Goal: Check status: Check status

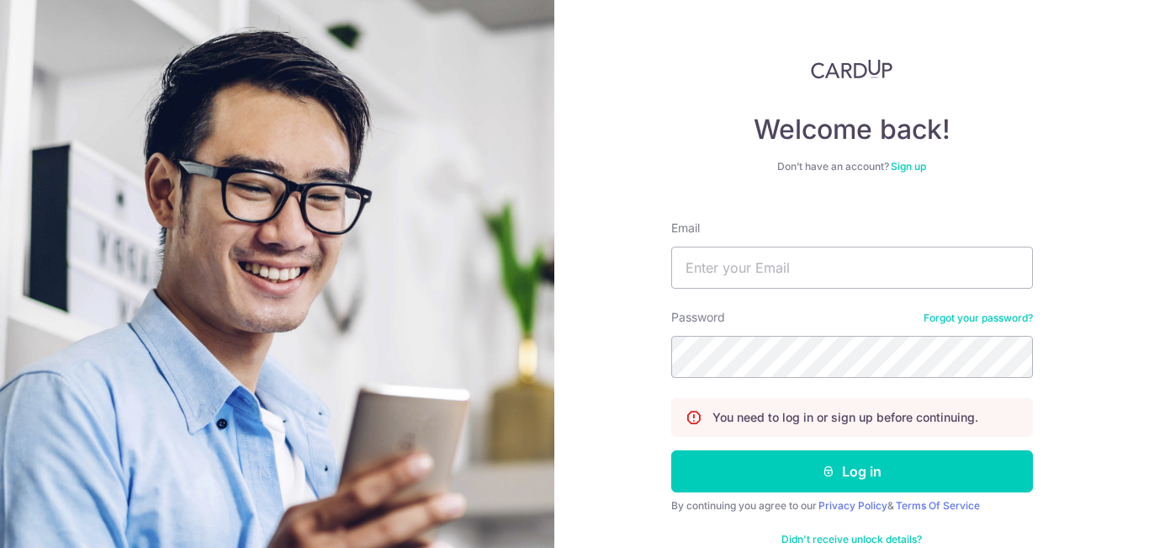
click at [714, 259] on input "Email" at bounding box center [852, 268] width 362 height 42
type input "[DOMAIN_NAME][EMAIL_ADDRESS][DOMAIN_NAME]"
click at [671, 450] on button "Log in" at bounding box center [852, 471] width 362 height 42
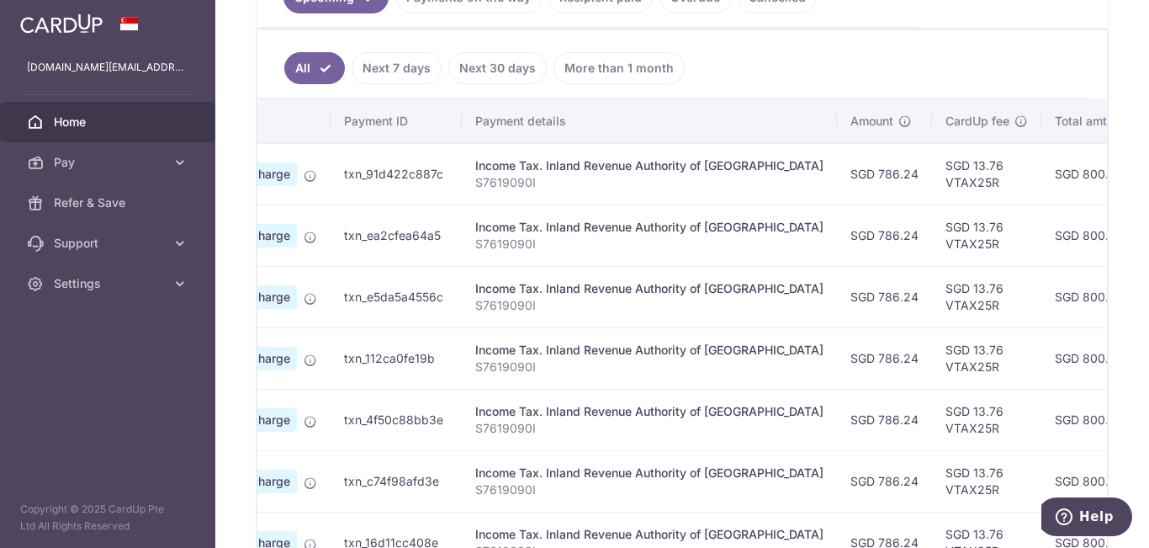
scroll to position [0, 454]
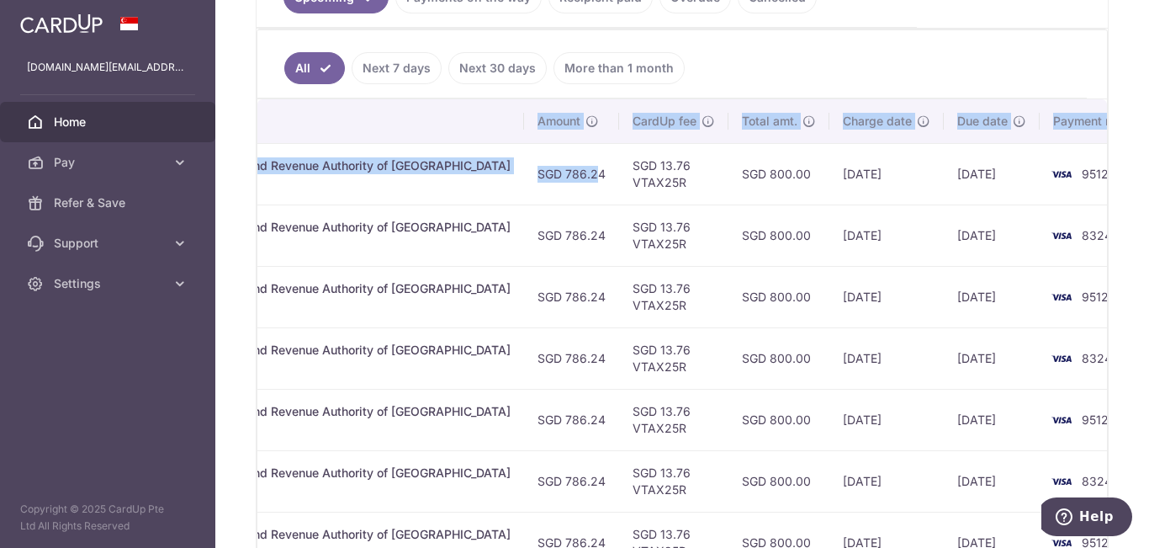
drag, startPoint x: 987, startPoint y: 172, endPoint x: 1149, endPoint y: 172, distance: 161.6
click at [1149, 172] on div "× Pause Schedule Pause all future payments in this series Pause just this one p…" at bounding box center [682, 274] width 934 height 548
click at [944, 202] on td "19/09/2025" at bounding box center [992, 173] width 96 height 61
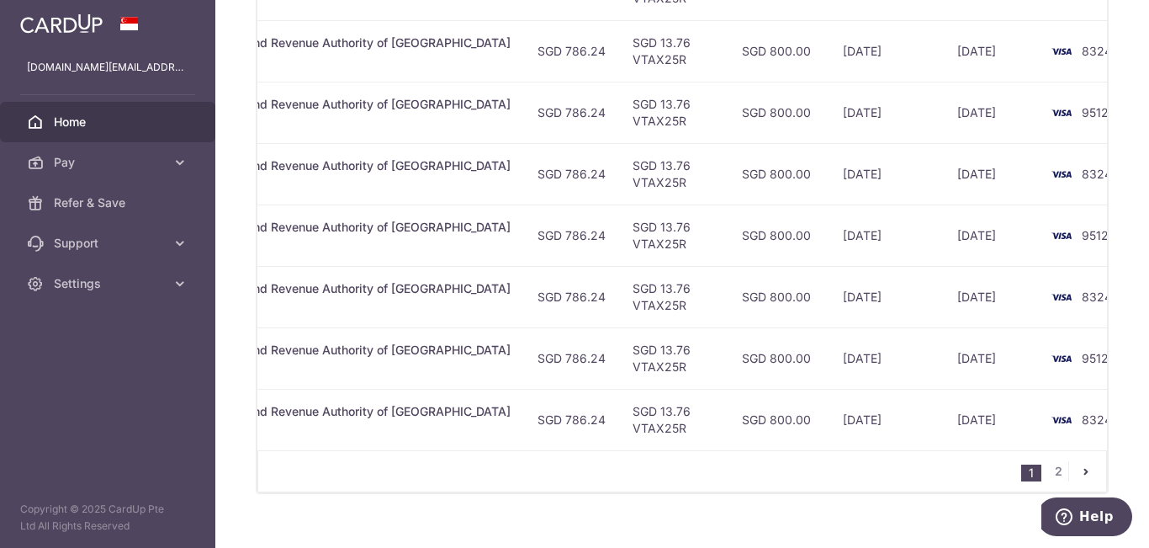
scroll to position [757, 0]
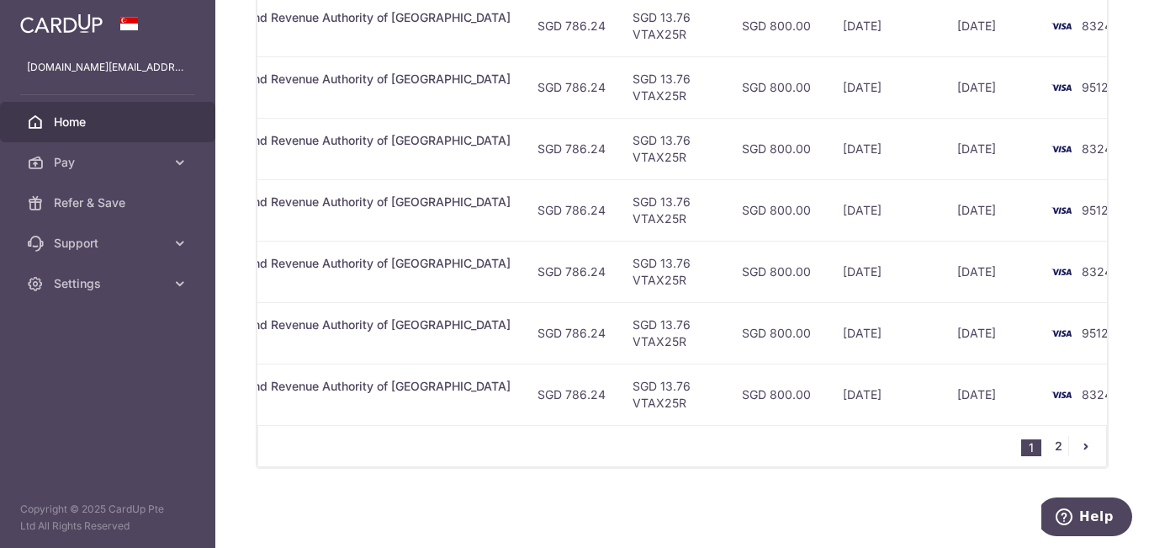
click at [1054, 449] on link "2" at bounding box center [1058, 446] width 20 height 20
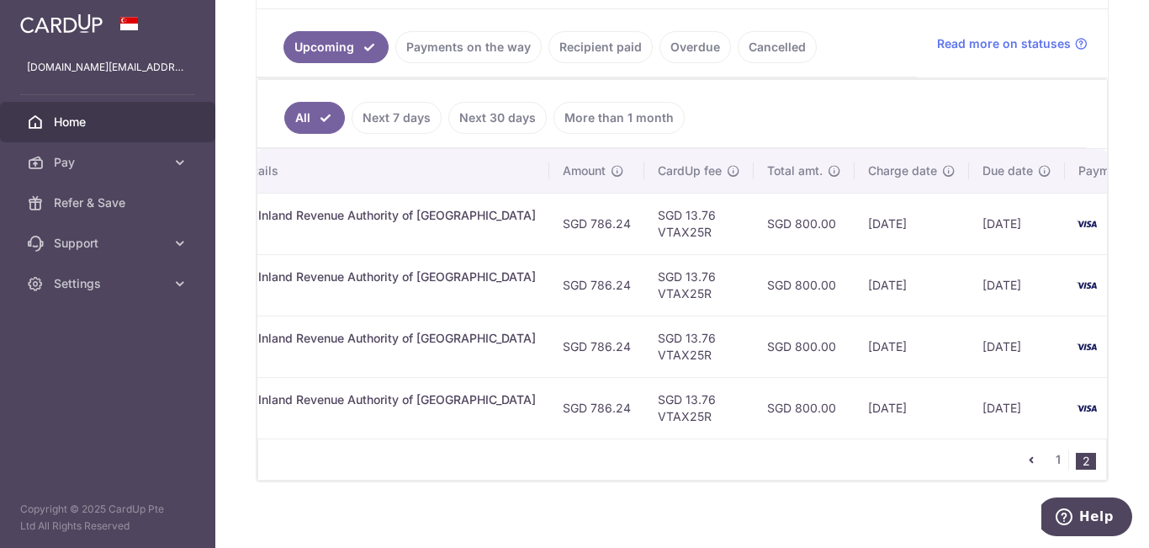
scroll to position [0, 451]
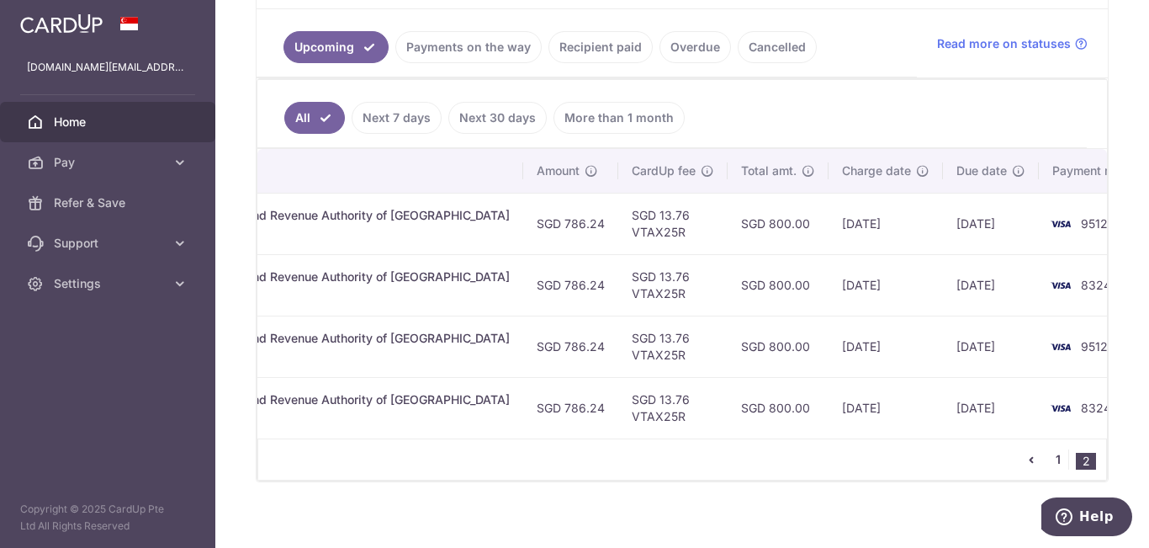
click at [1053, 466] on link "1" at bounding box center [1058, 459] width 20 height 20
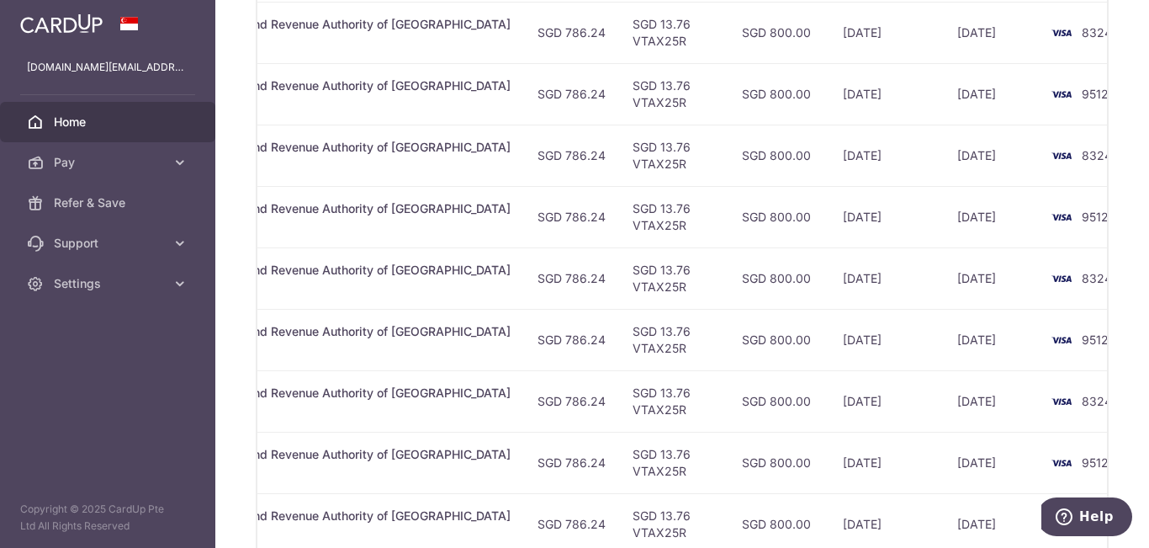
scroll to position [539, 0]
